Goal: Information Seeking & Learning: Learn about a topic

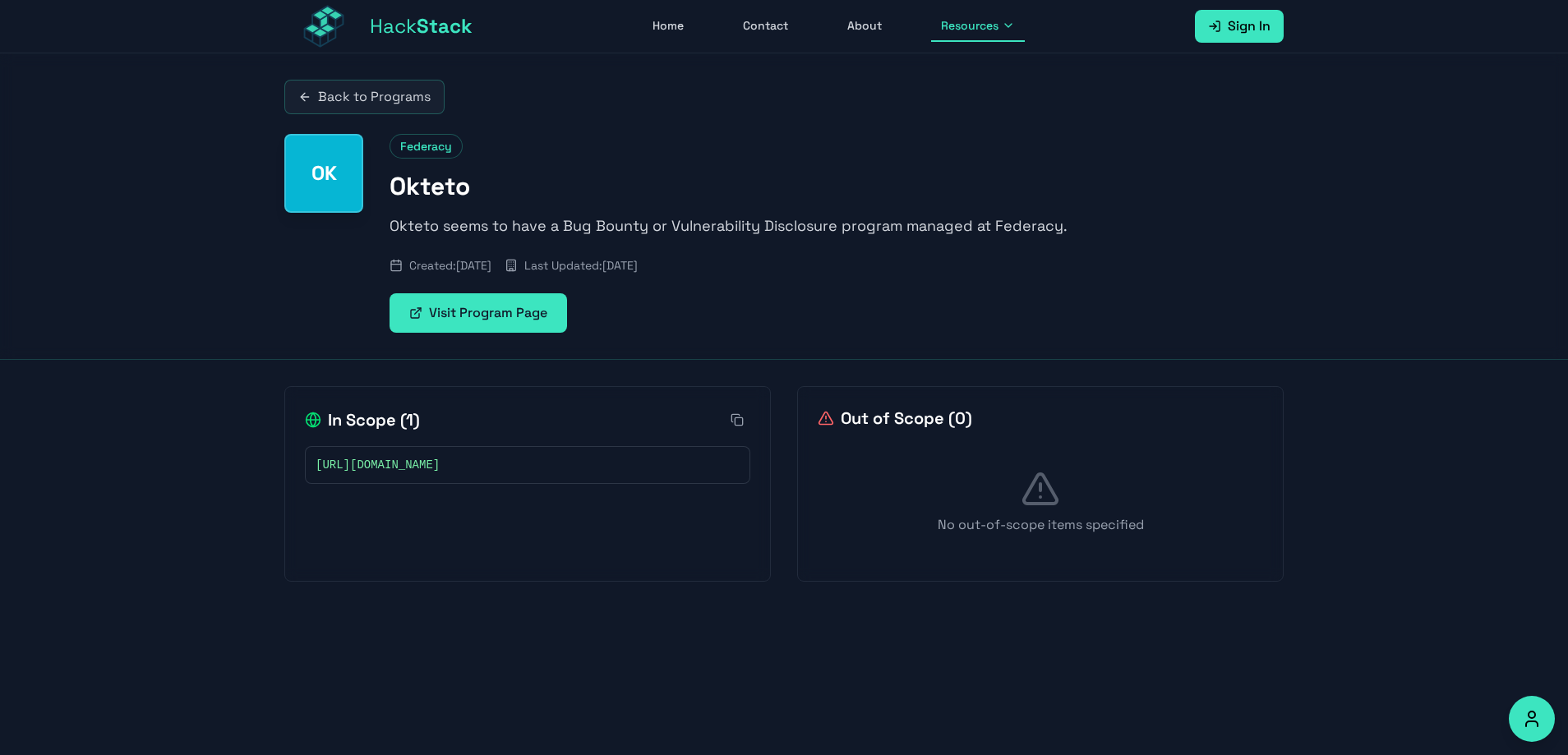
click at [470, 316] on link "Visit Program Page" at bounding box center [478, 313] width 177 height 39
click at [1001, 23] on button "Resources" at bounding box center [977, 26] width 94 height 31
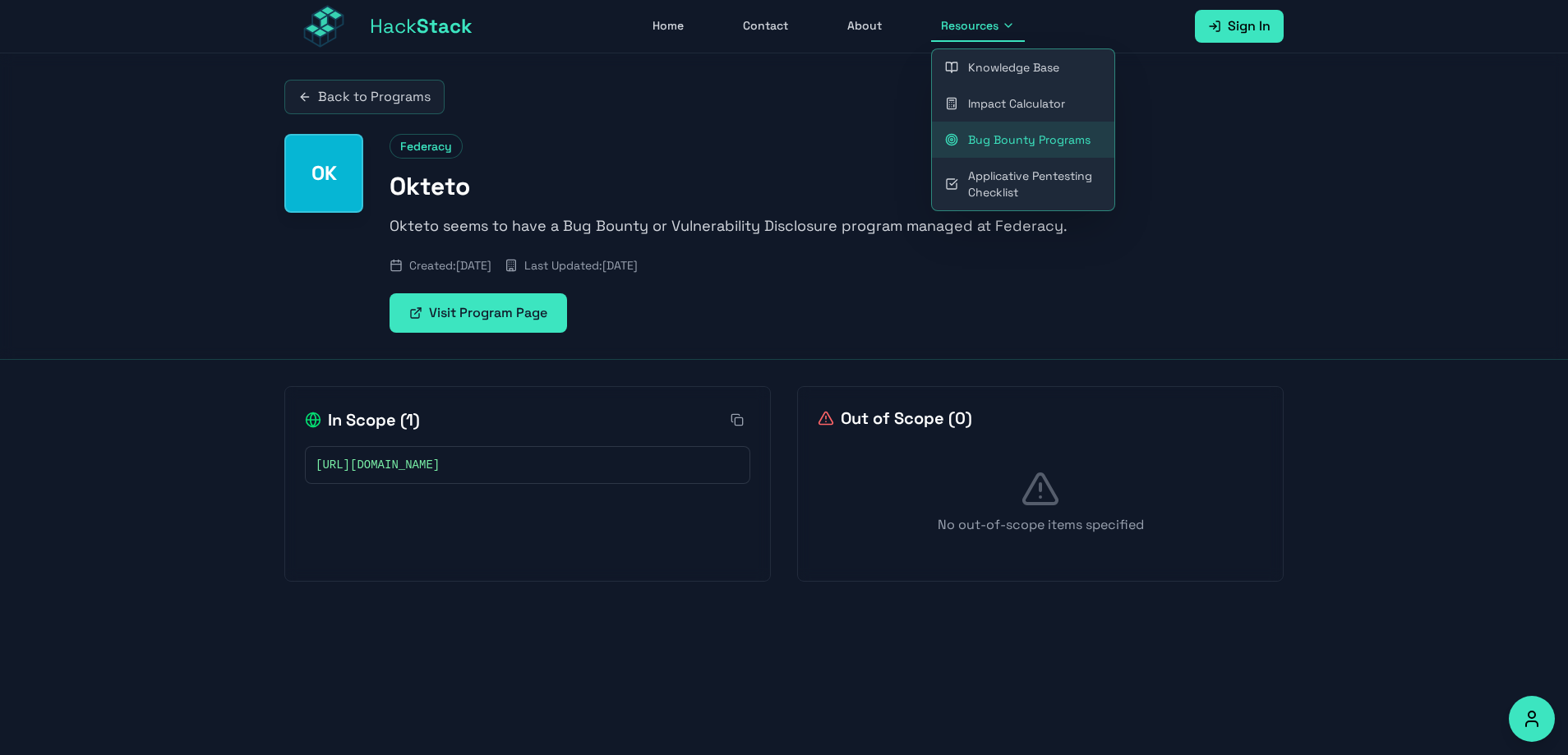
click at [1003, 142] on link "Bug Bounty Programs" at bounding box center [1023, 140] width 183 height 36
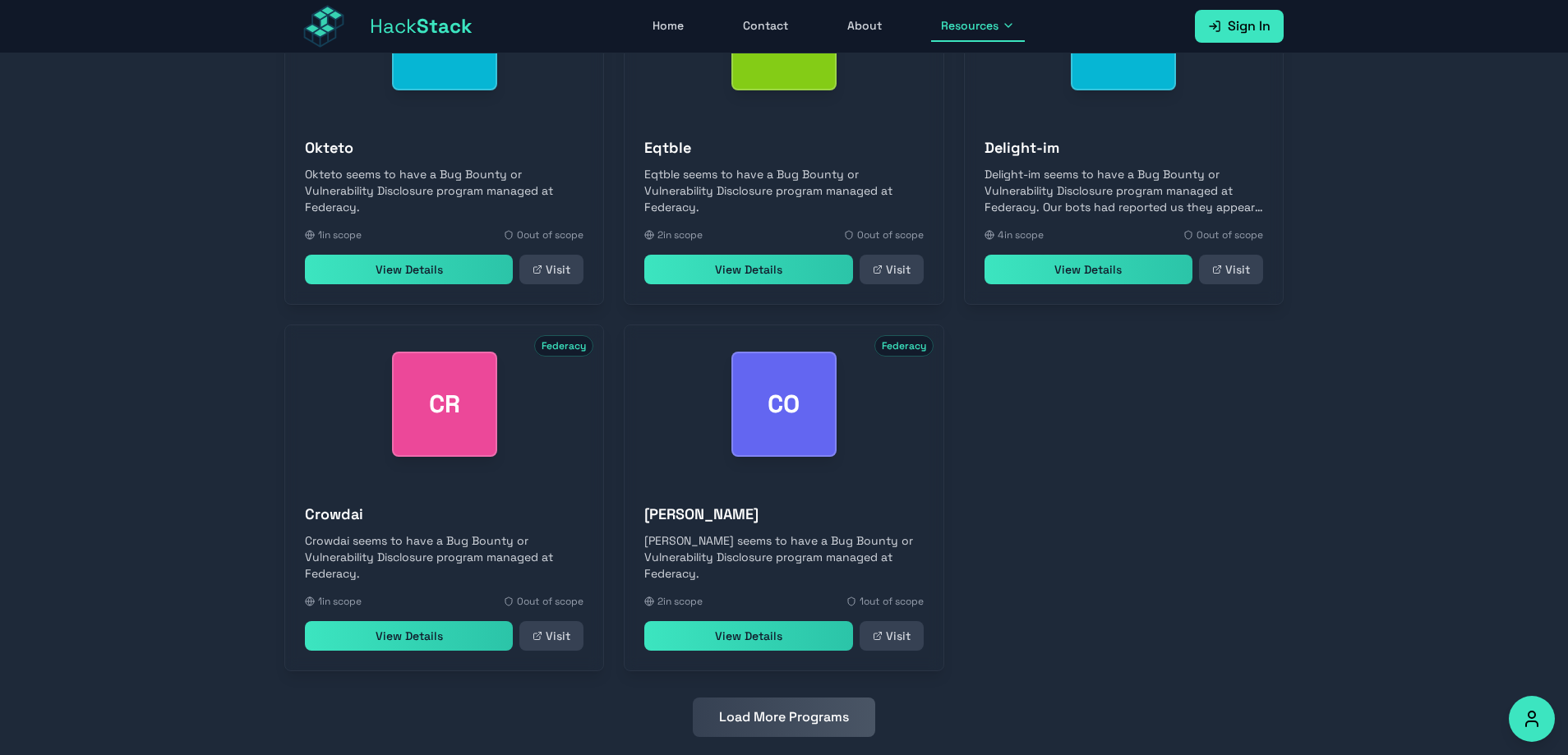
scroll to position [609, 0]
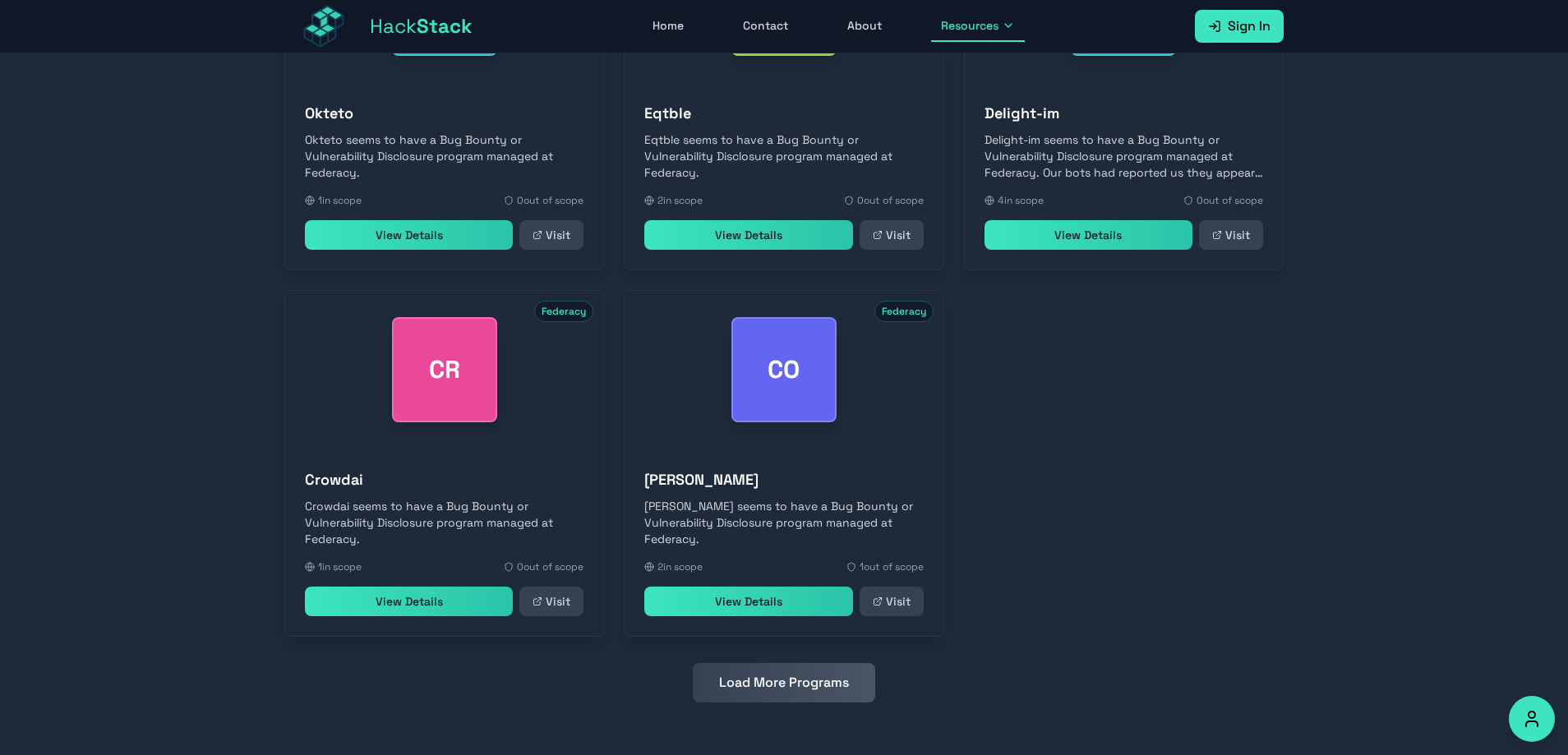
click at [759, 694] on button "Load More Programs" at bounding box center [784, 683] width 183 height 39
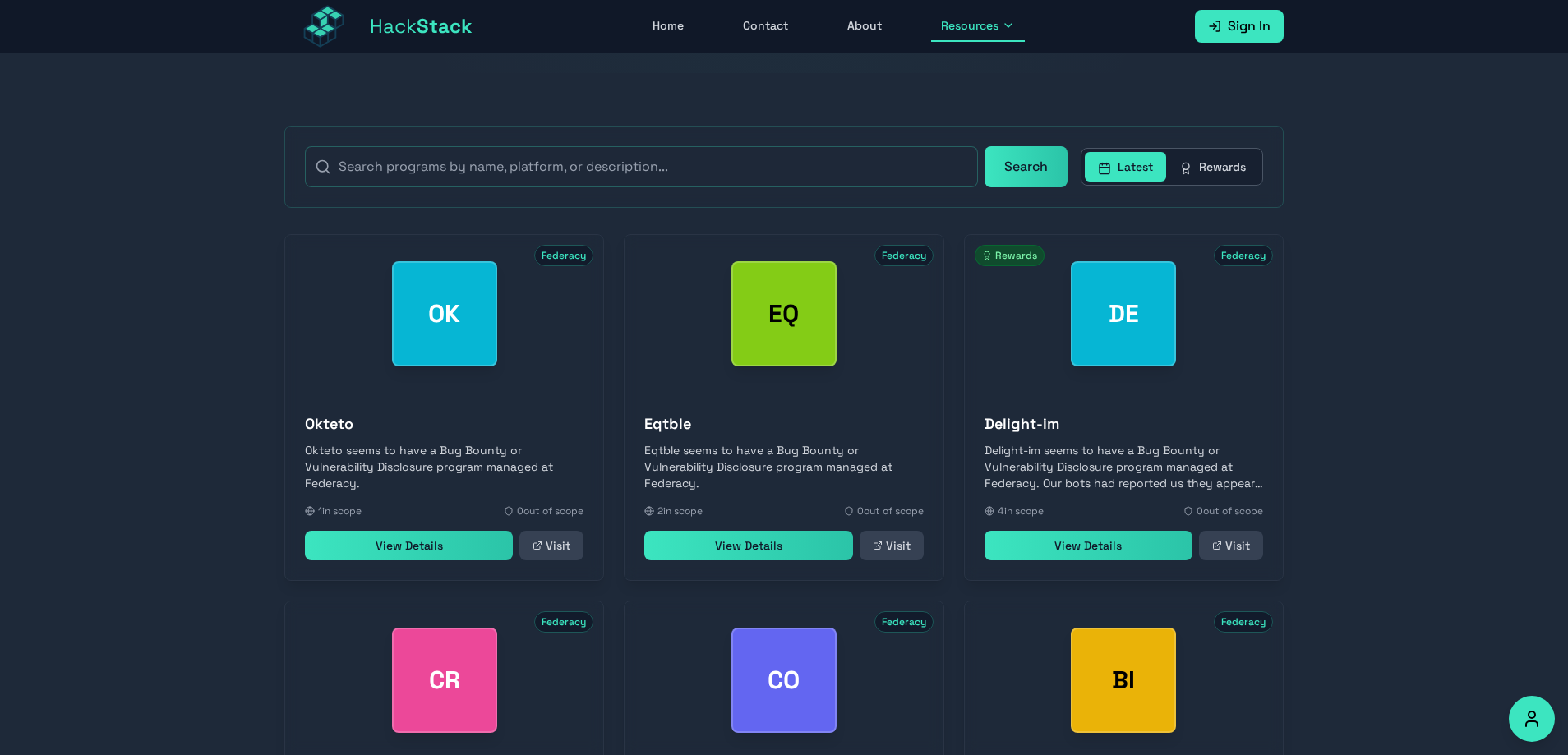
scroll to position [192, 0]
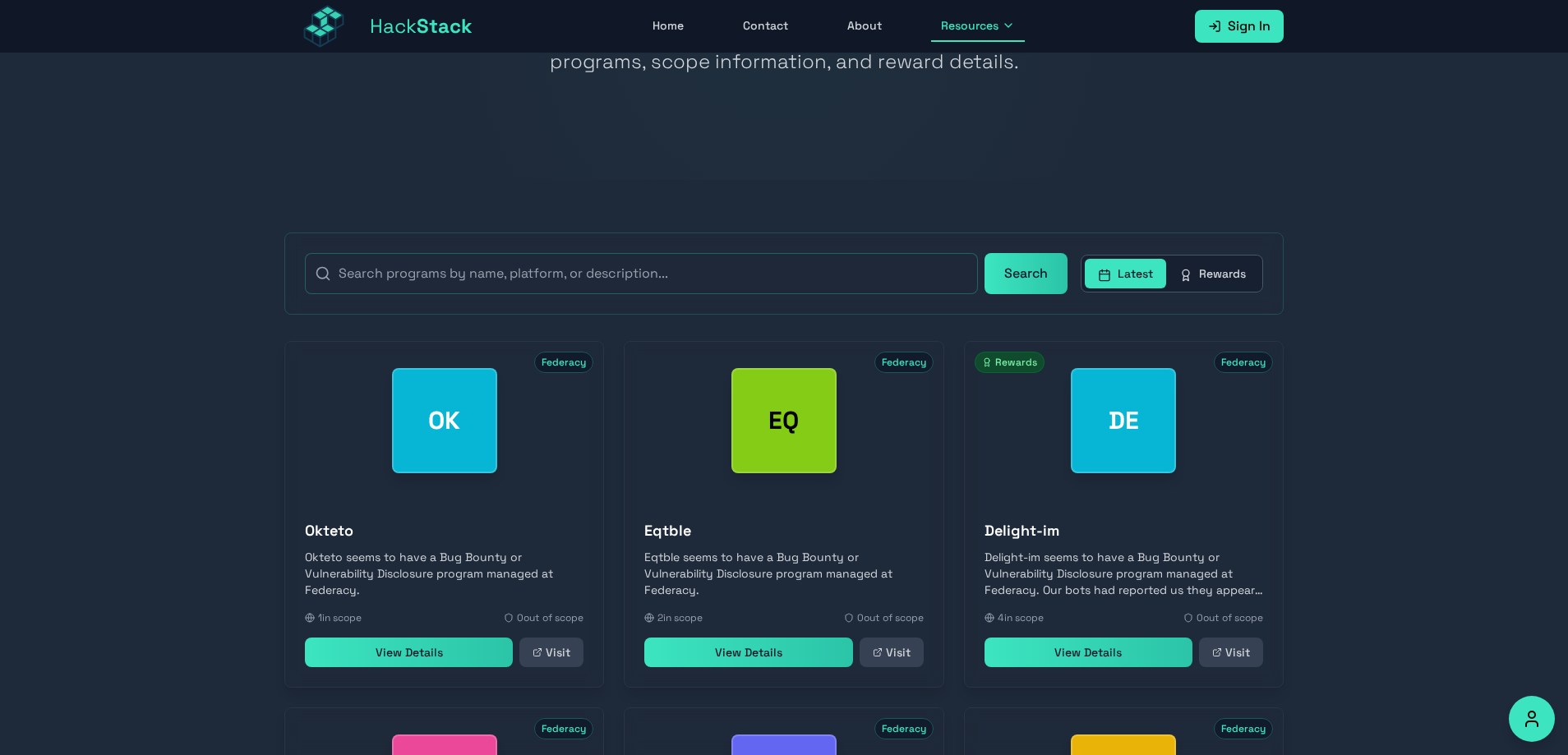
click at [795, 453] on div "EQ" at bounding box center [784, 420] width 106 height 106
click at [1125, 497] on div "DE Federacy Rewards" at bounding box center [1123, 420] width 318 height 157
click at [1128, 667] on link "View Details" at bounding box center [1088, 652] width 208 height 30
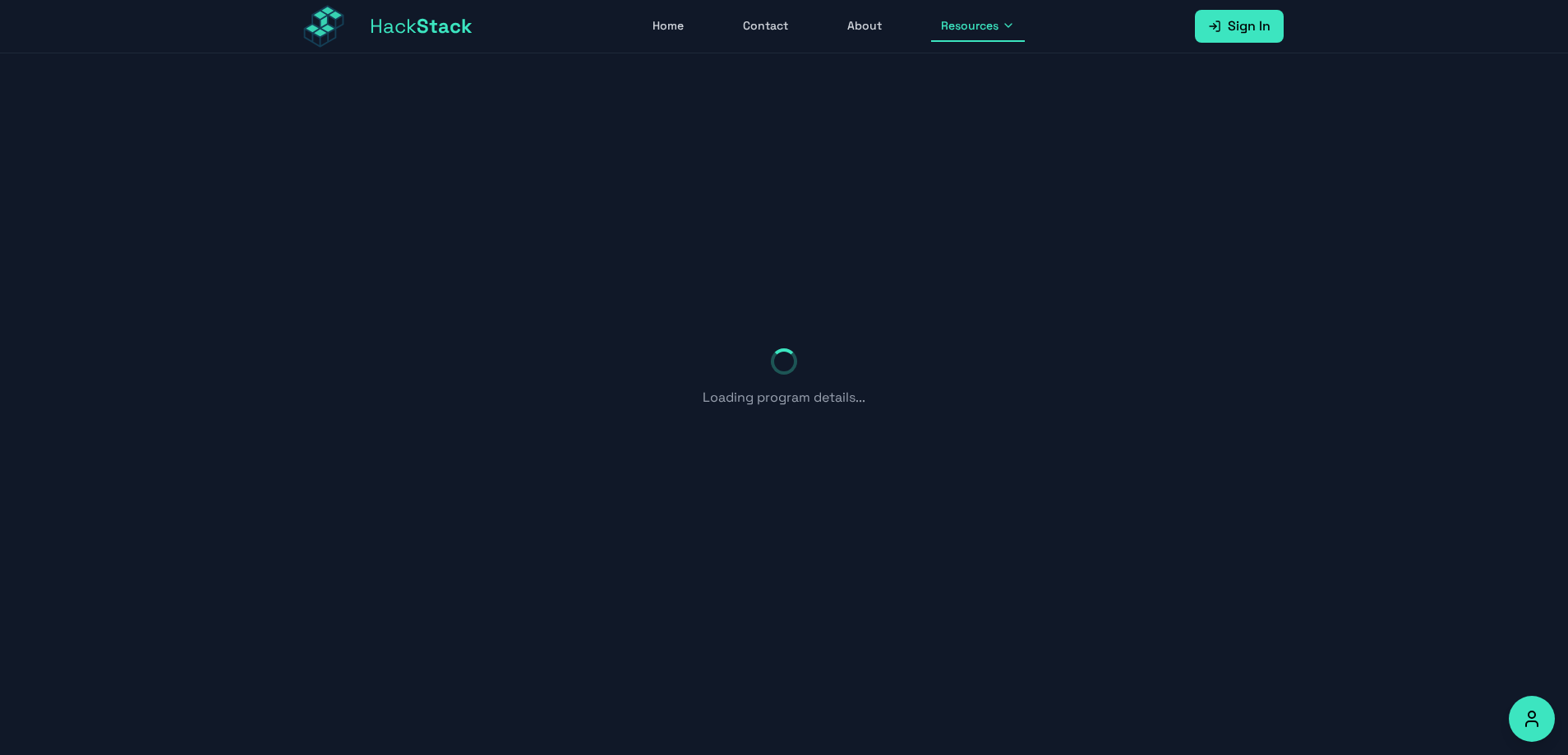
scroll to position [54, 0]
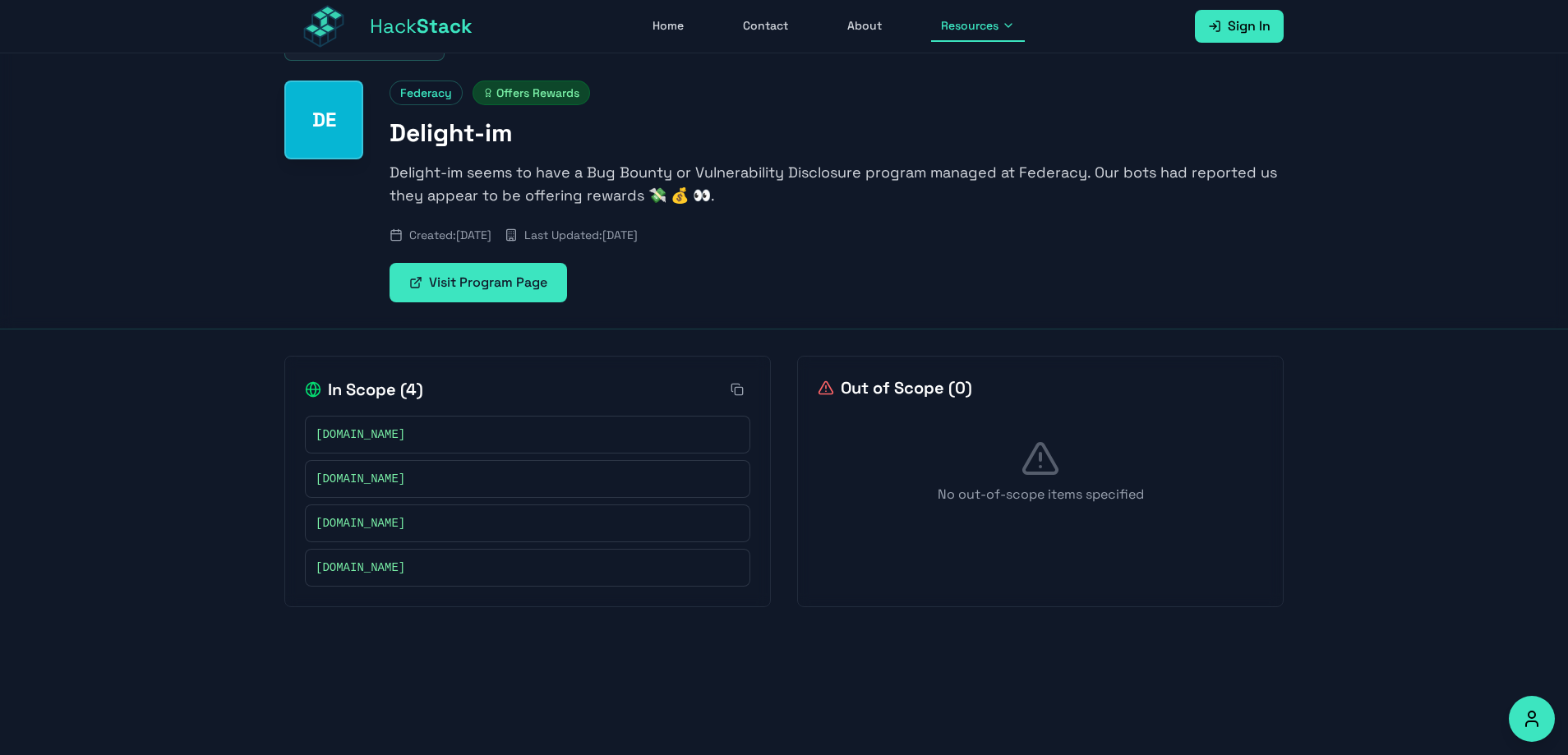
click at [524, 284] on link "Visit Program Page" at bounding box center [478, 283] width 177 height 39
